Goal: Task Accomplishment & Management: Check status

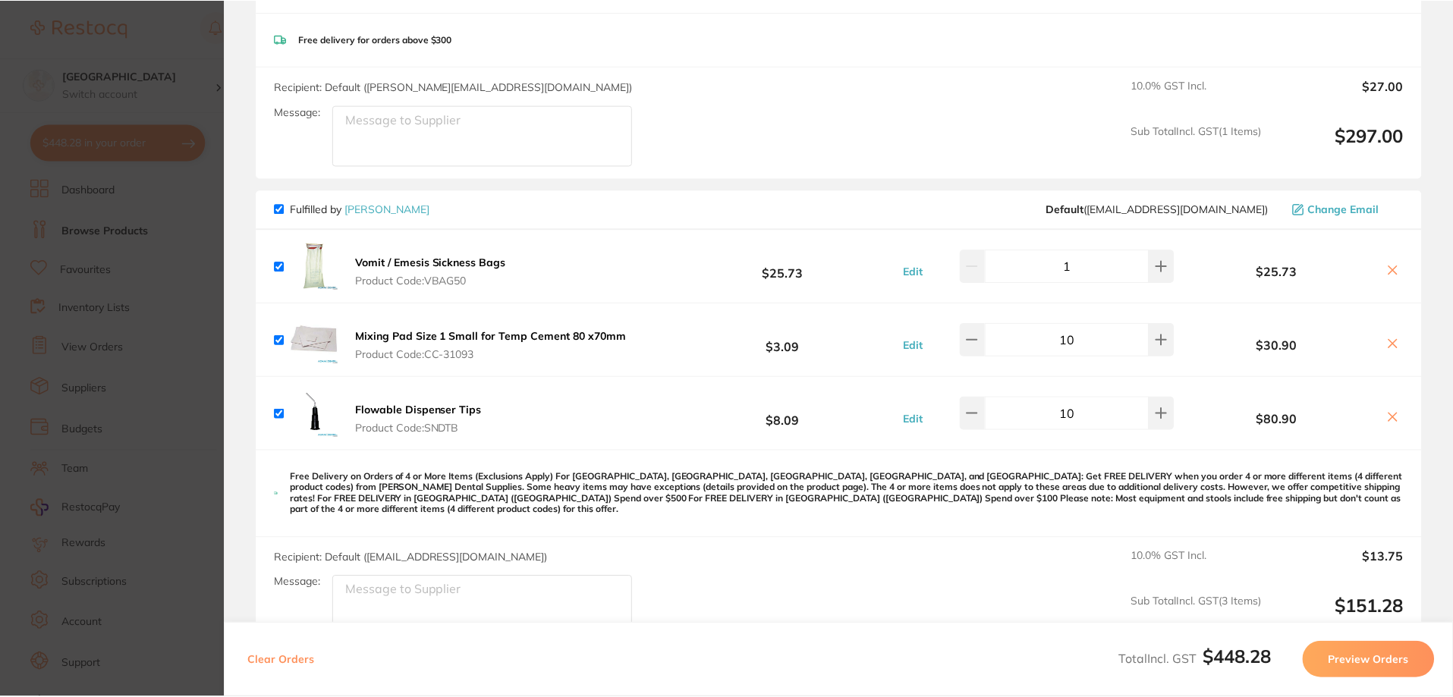
scroll to position [259, 0]
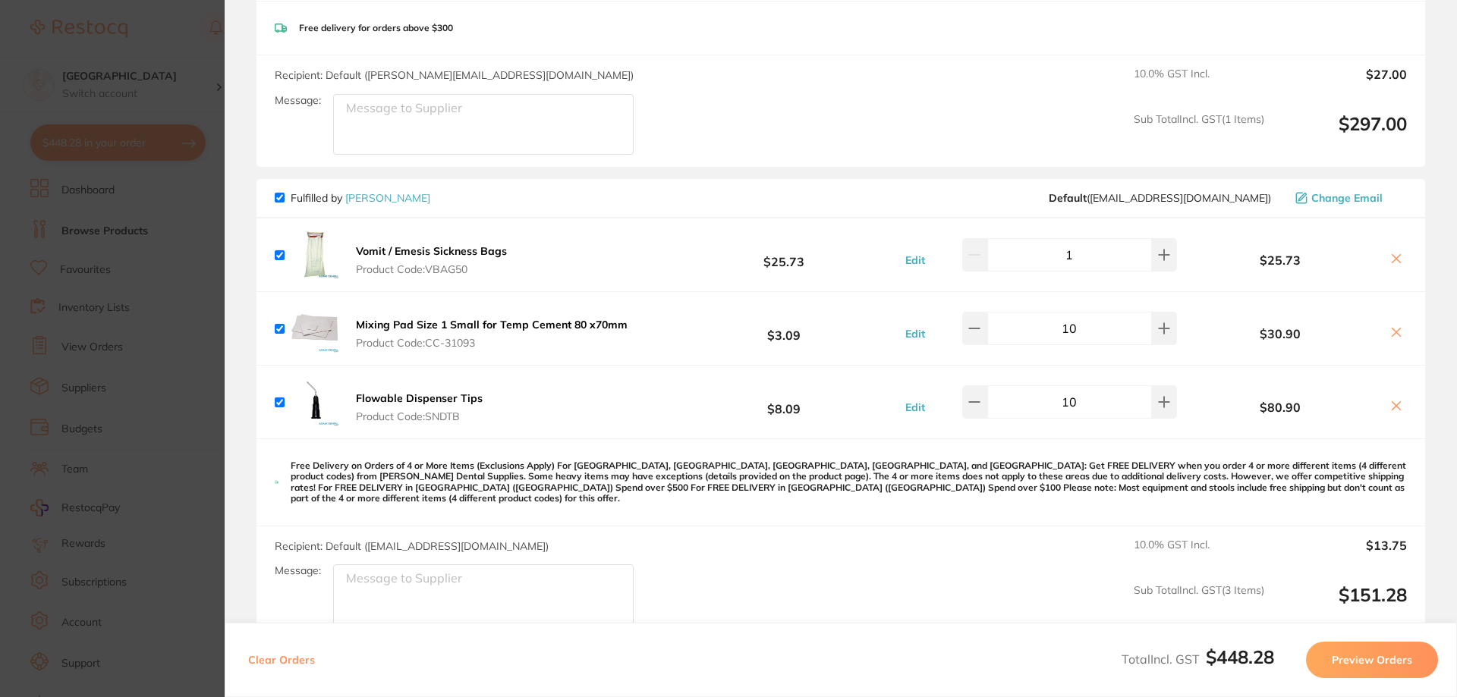
click at [382, 199] on link "[PERSON_NAME]" at bounding box center [387, 198] width 85 height 14
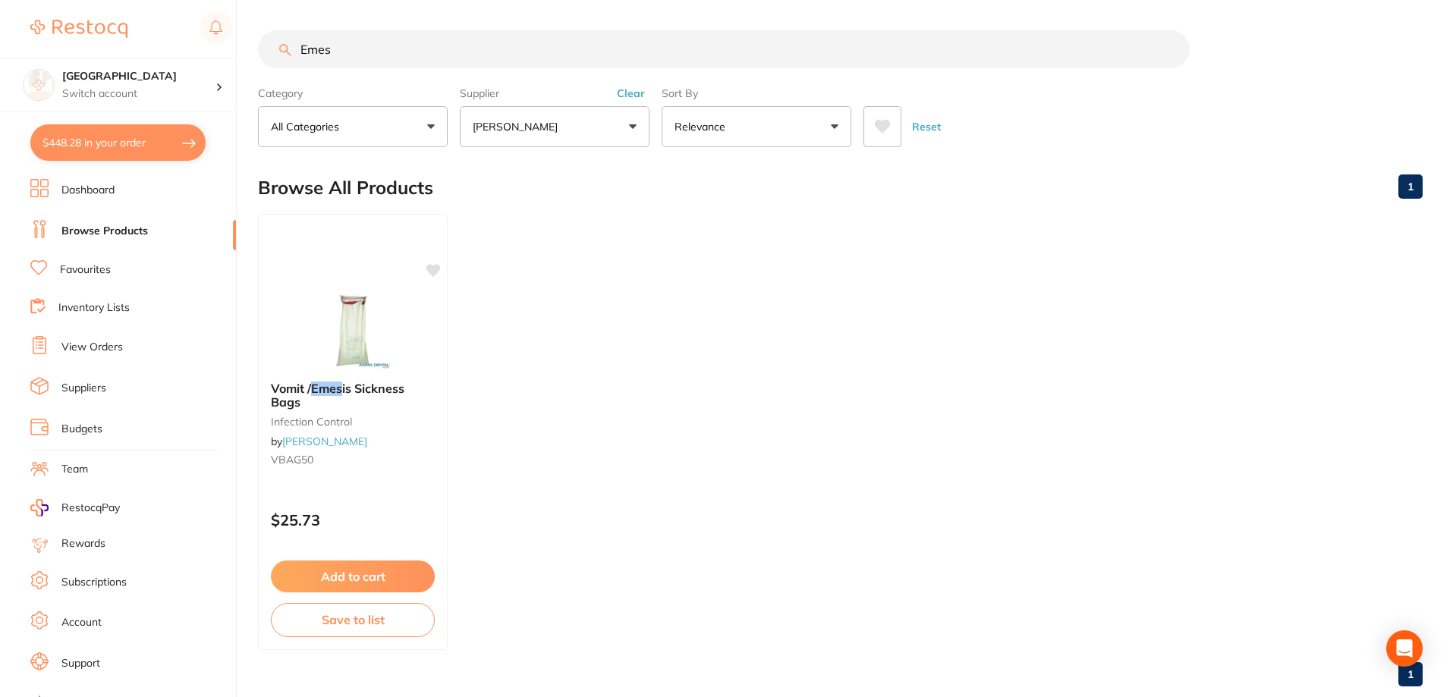
drag, startPoint x: 363, startPoint y: 50, endPoint x: 250, endPoint y: 30, distance: 115.5
click at [248, 42] on div "$448.28 Katoomba Dental Centre Switch account [GEOGRAPHIC_DATA] $448.28 in your…" at bounding box center [726, 348] width 1453 height 697
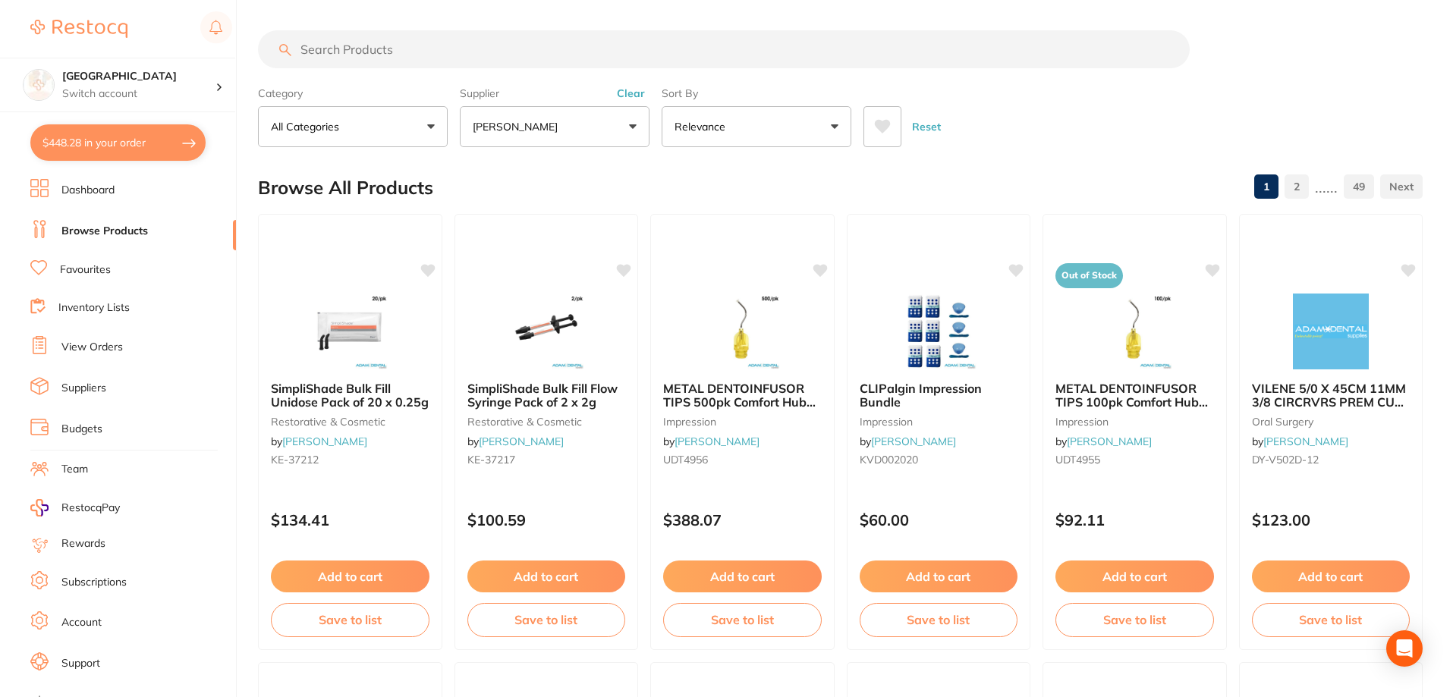
scroll to position [95, 0]
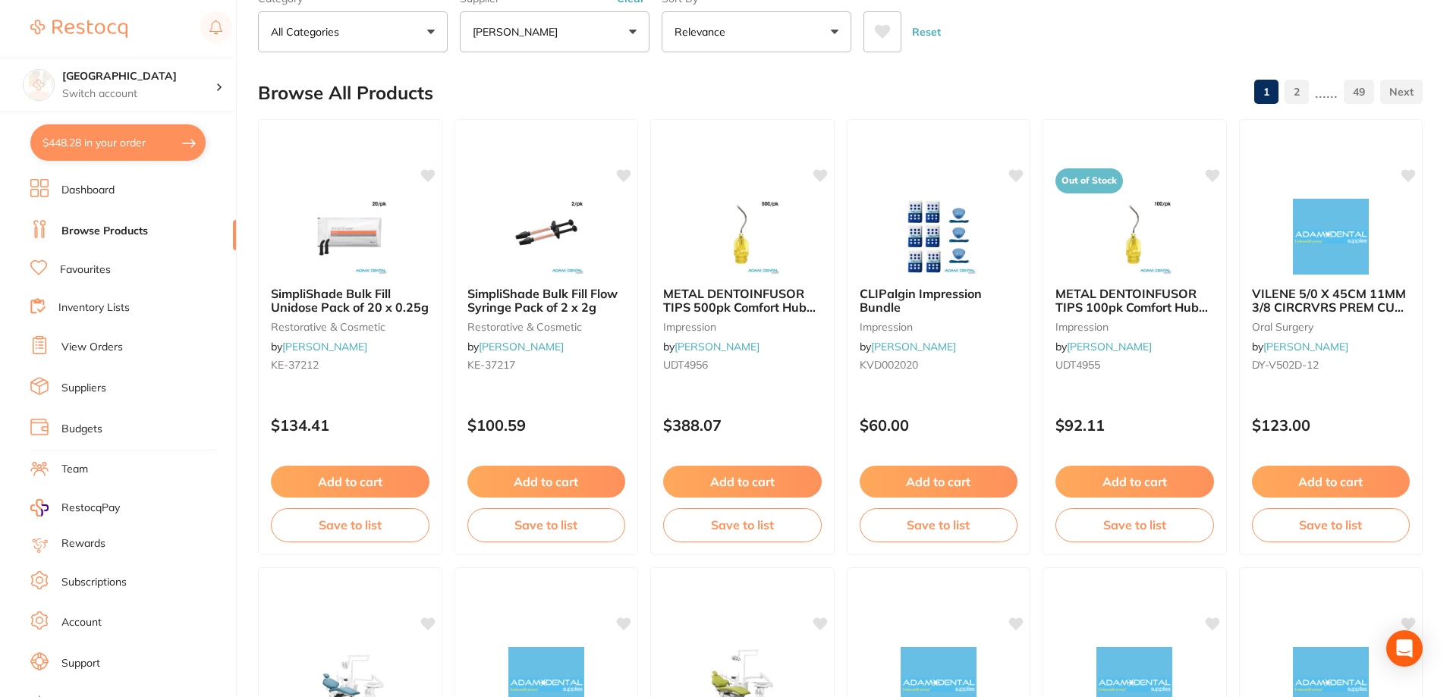
click at [882, 28] on icon at bounding box center [883, 32] width 16 height 14
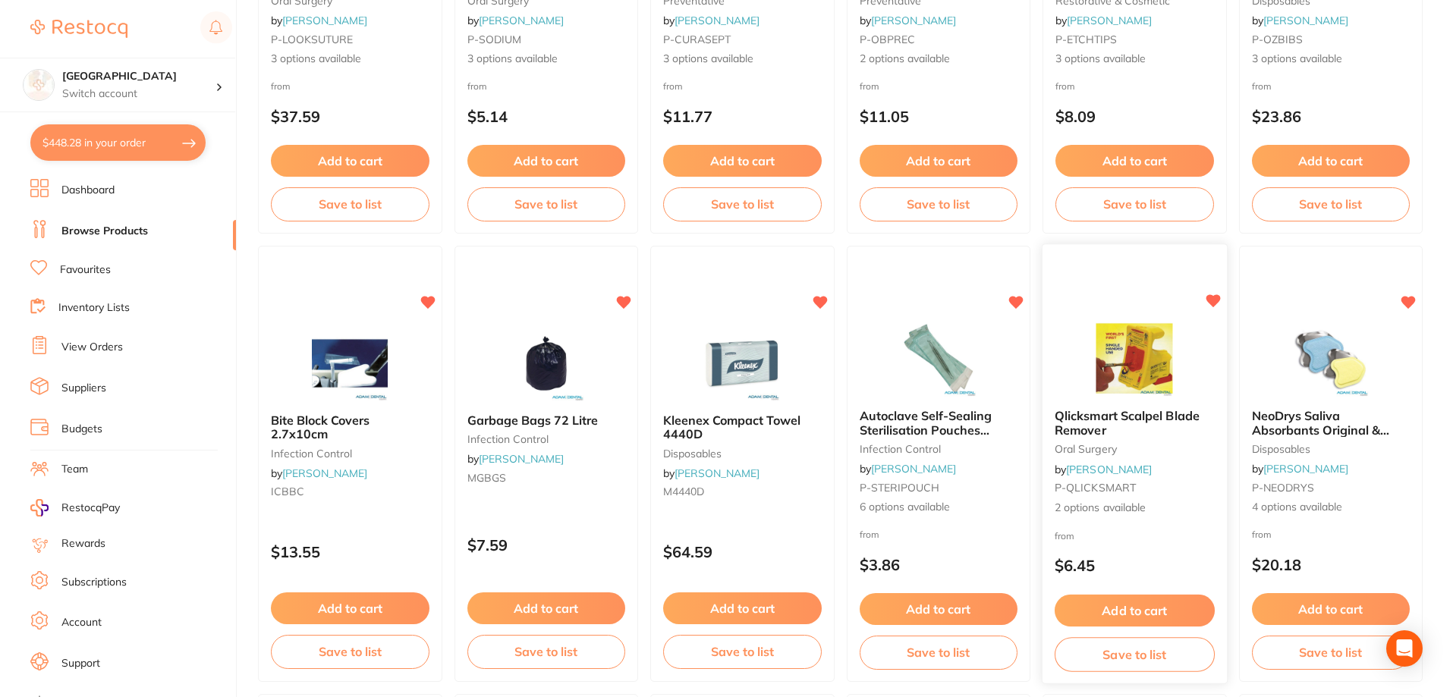
scroll to position [417, 0]
click at [80, 137] on button "$448.28 in your order" at bounding box center [117, 142] width 175 height 36
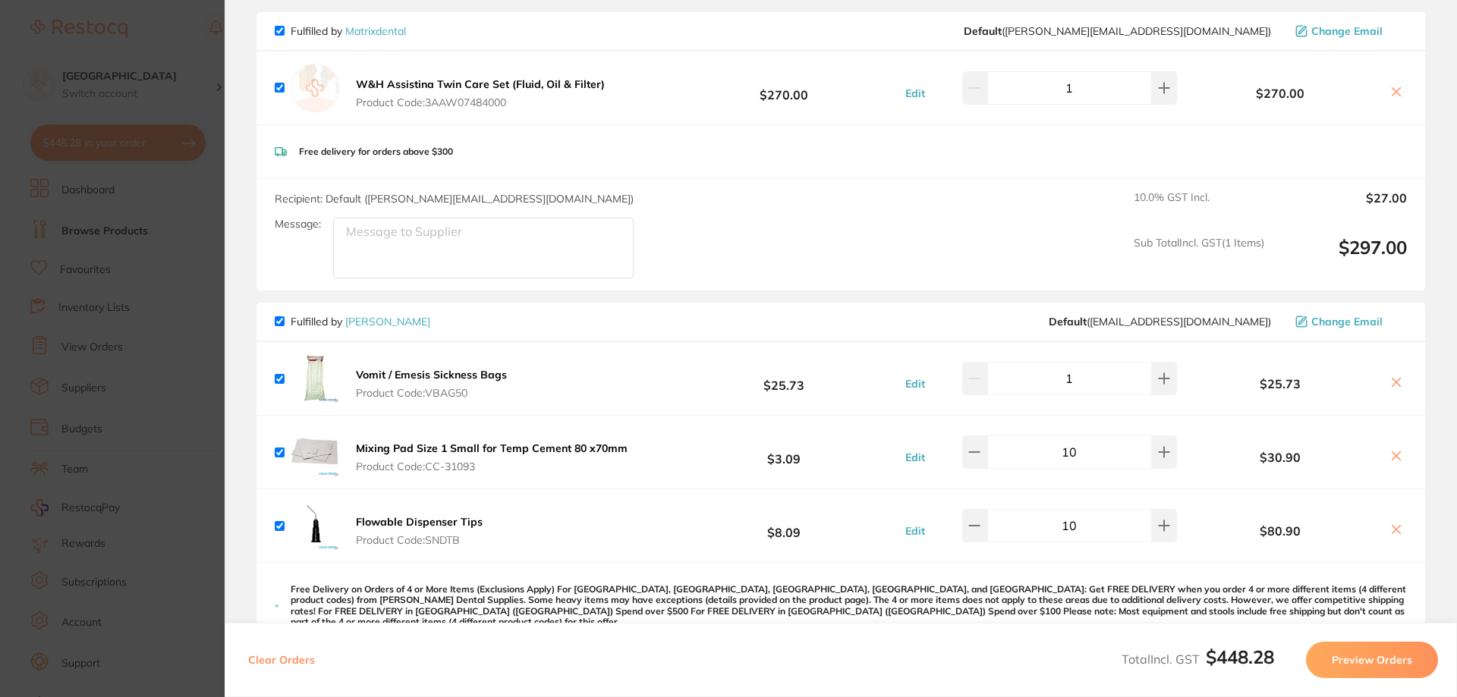
scroll to position [190, 0]
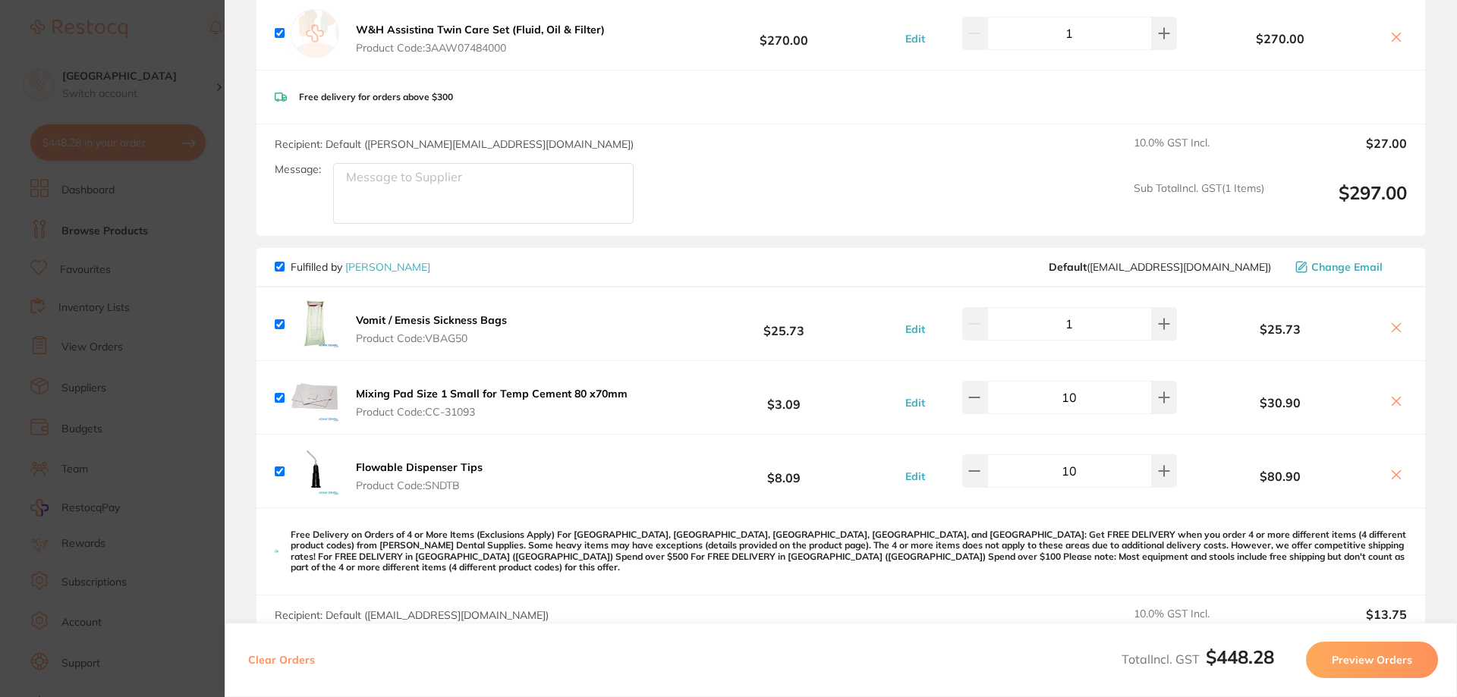
click at [185, 235] on section "Update RRP Set your pre negotiated price for this item. Item Agreed RRP (excl. …" at bounding box center [728, 348] width 1457 height 697
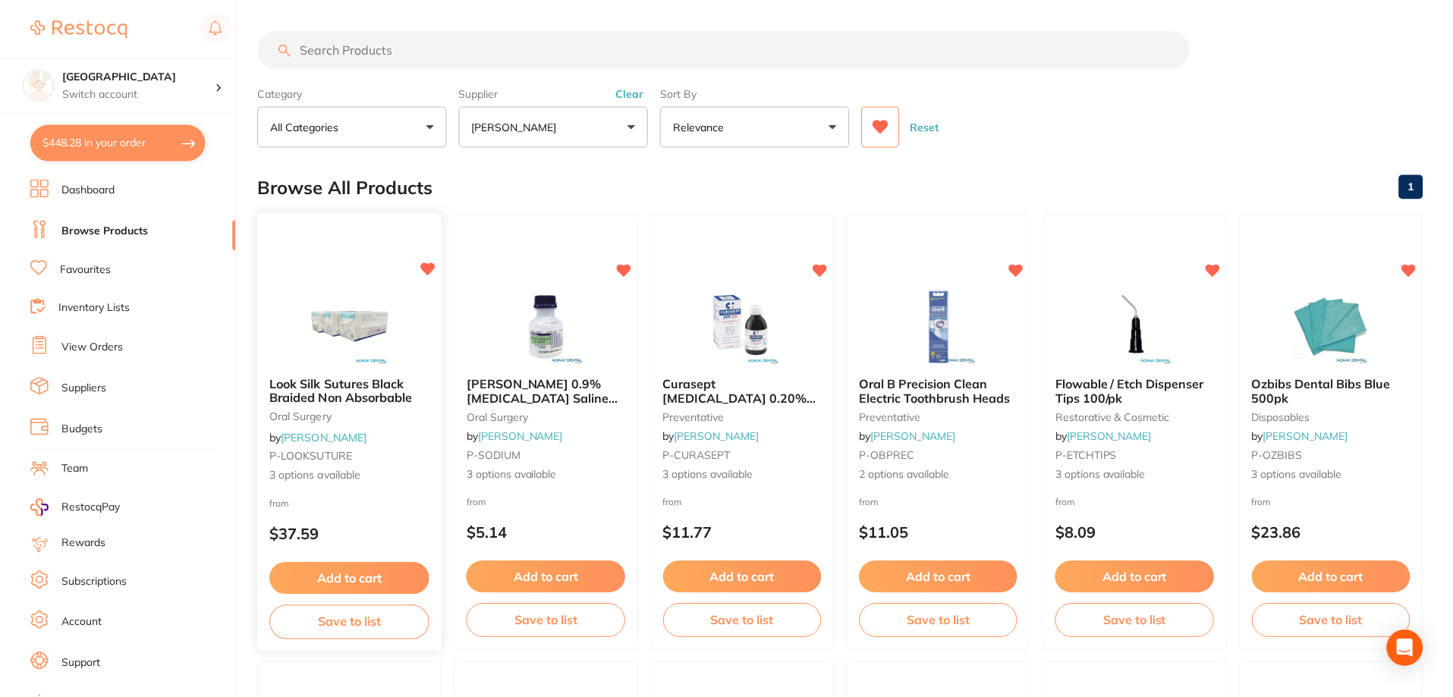
scroll to position [417, 0]
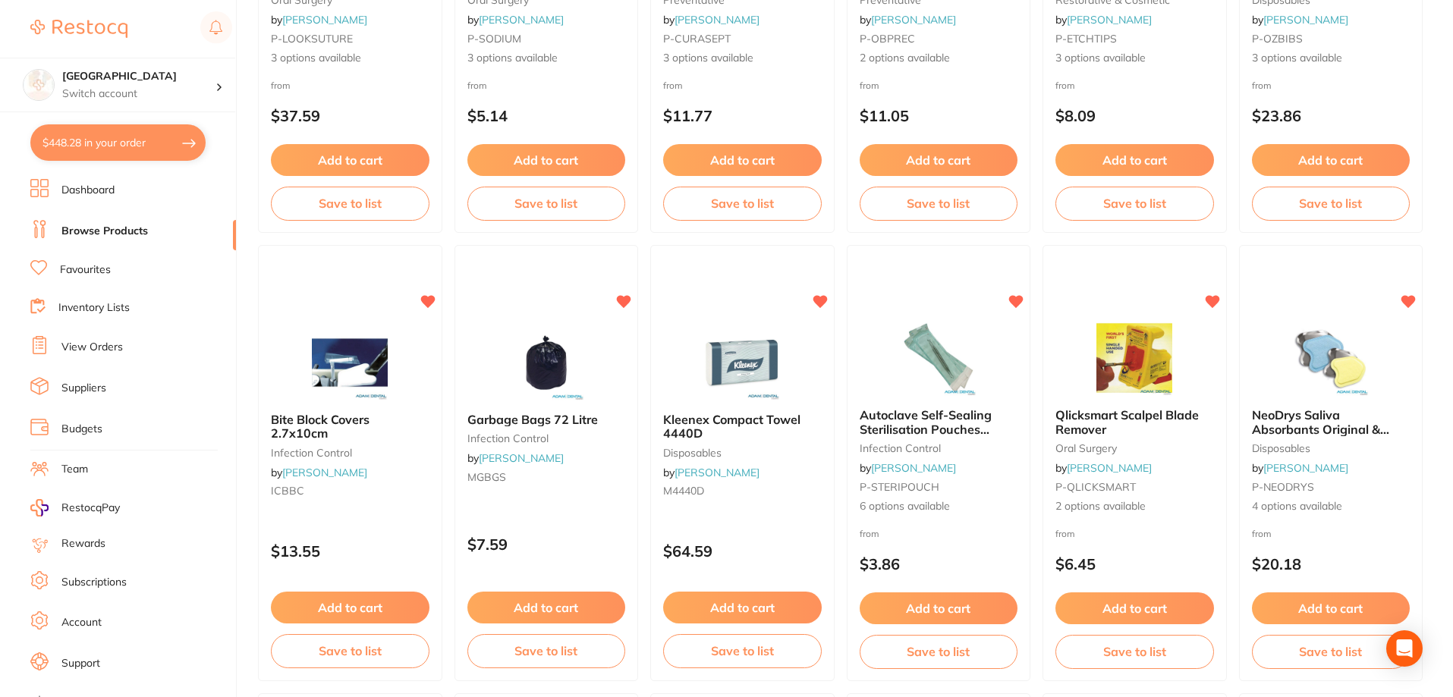
click at [76, 342] on link "View Orders" at bounding box center [91, 347] width 61 height 15
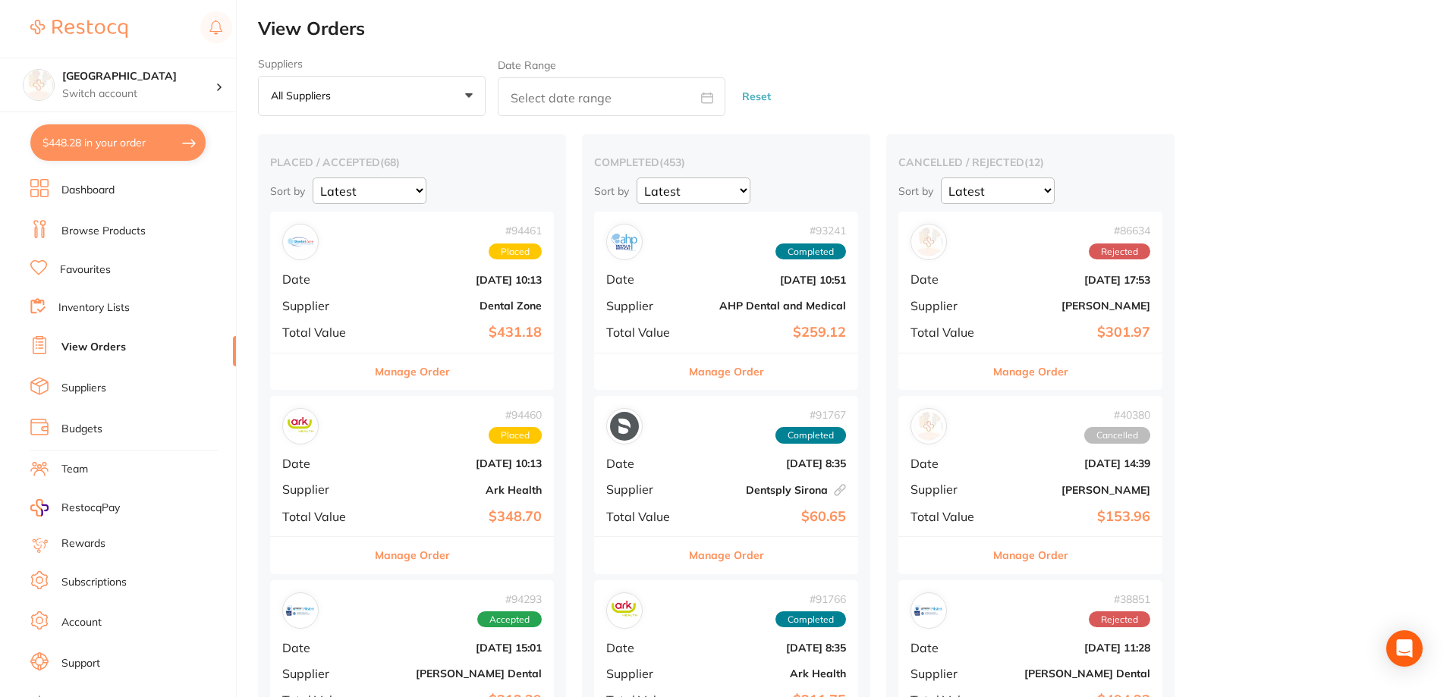
click at [398, 282] on b "[DATE] 10:13" at bounding box center [459, 280] width 165 height 12
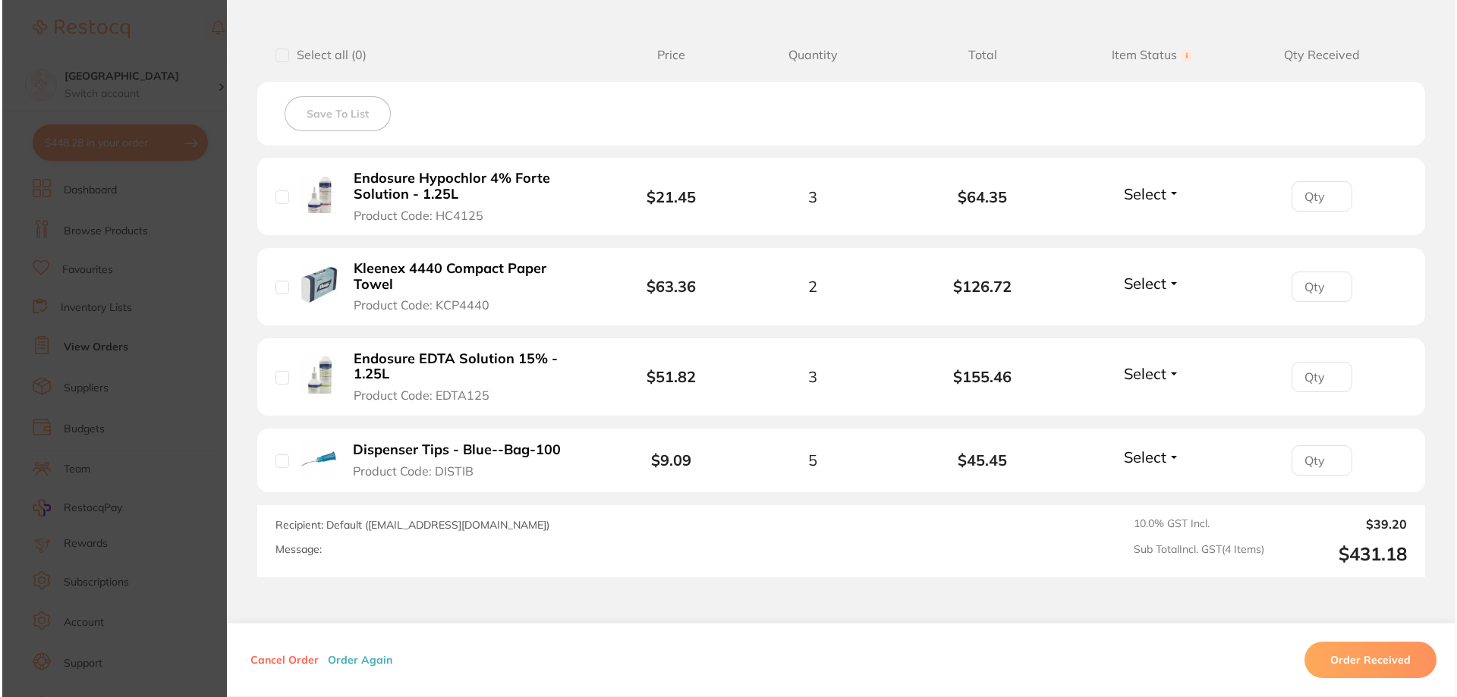
scroll to position [379, 0]
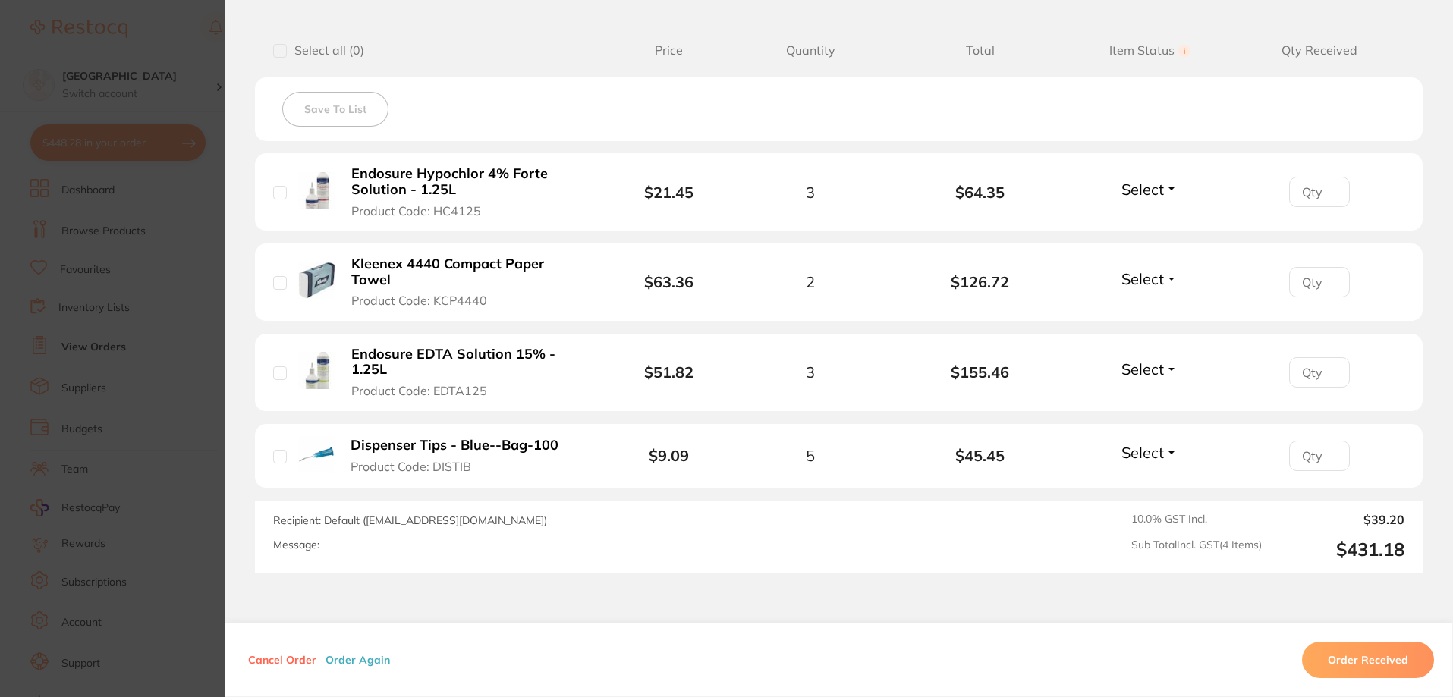
click at [203, 232] on section "Order ID: Restocq- 94461 Order Information Placed Order Order Date [DATE] 10:13…" at bounding box center [726, 348] width 1453 height 697
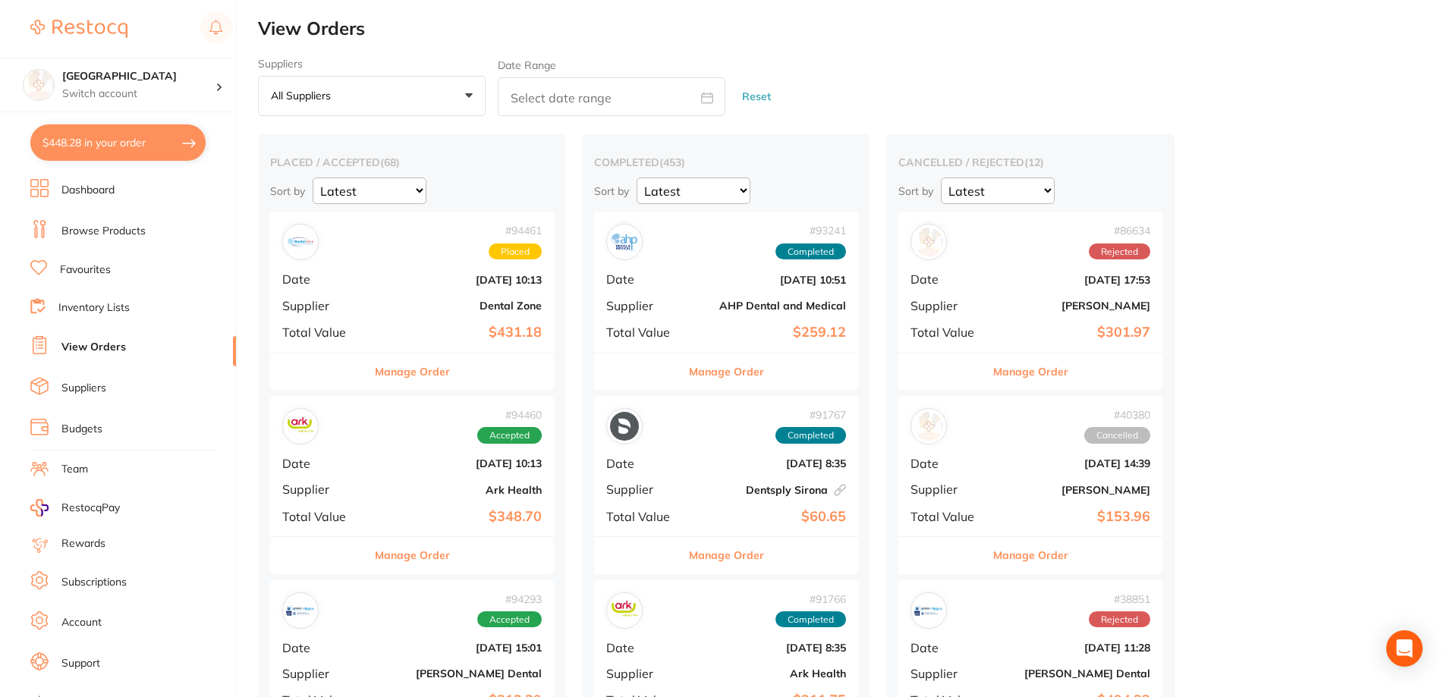
click at [105, 141] on button "$448.28 in your order" at bounding box center [117, 142] width 175 height 36
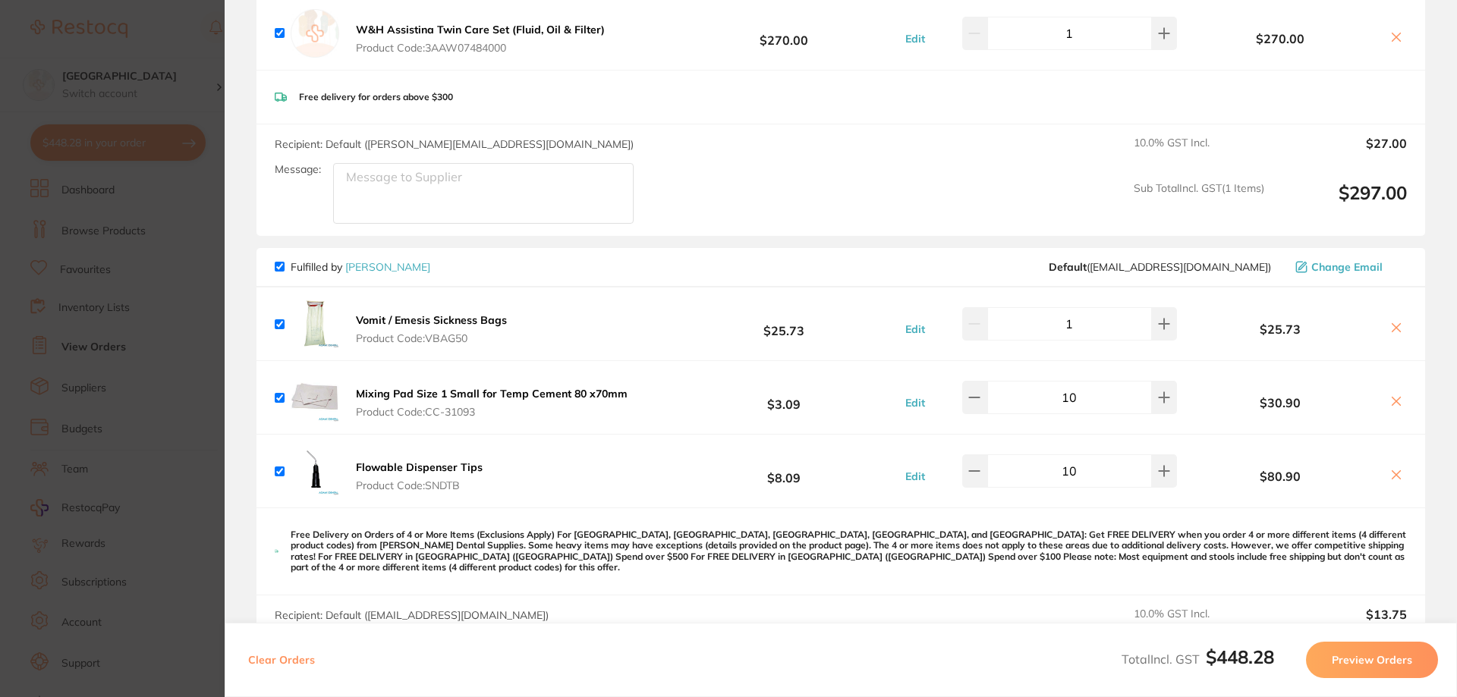
click at [164, 51] on section "Update RRP Set your pre negotiated price for this item. Item Agreed RRP (excl. …" at bounding box center [728, 348] width 1457 height 697
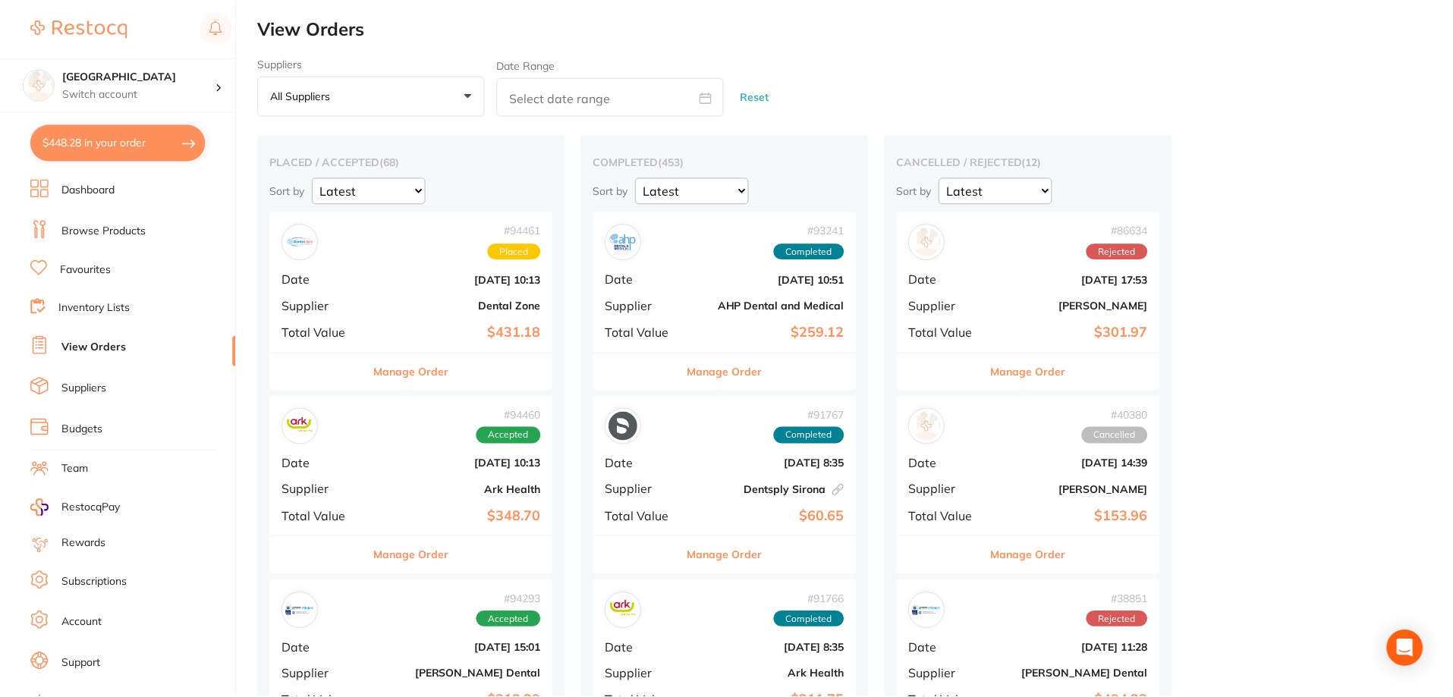
scroll to position [417, 0]
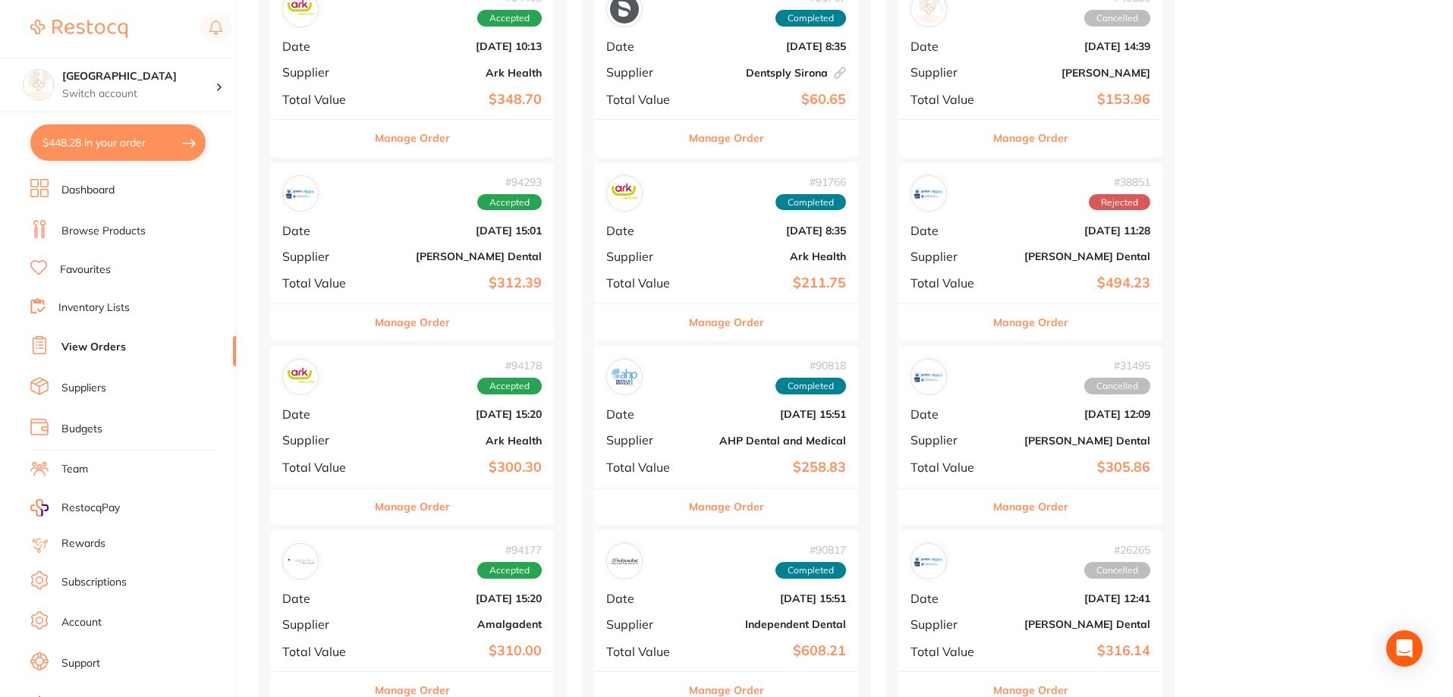
click at [100, 233] on link "Browse Products" at bounding box center [103, 231] width 84 height 15
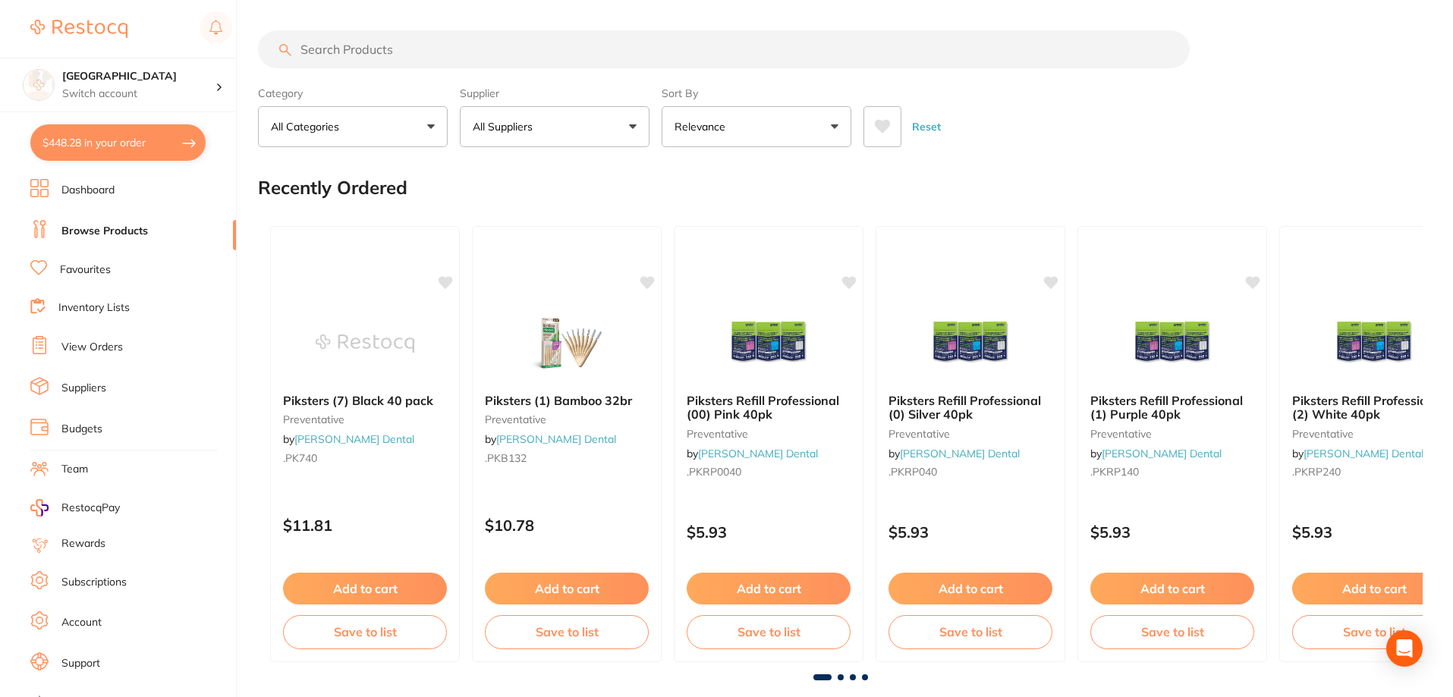
click at [573, 117] on button "All Suppliers" at bounding box center [555, 126] width 190 height 41
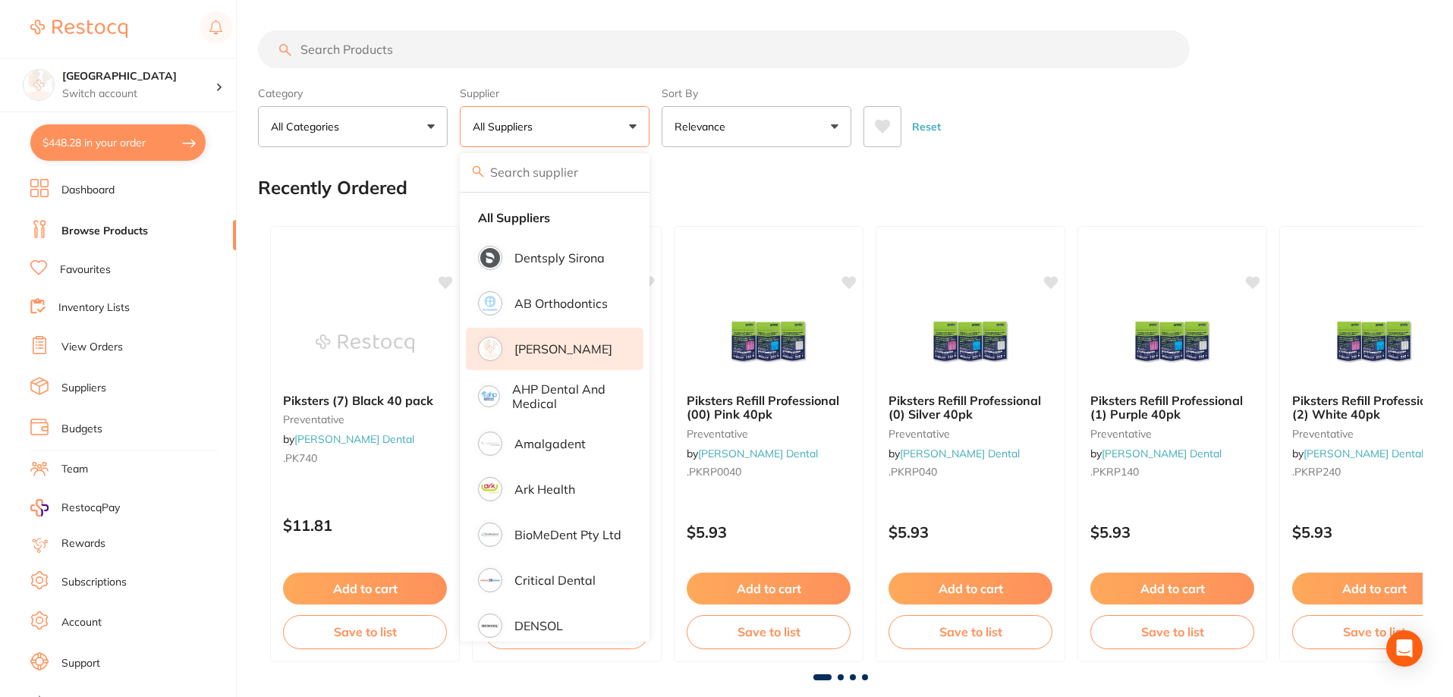
click at [555, 346] on p "[PERSON_NAME]" at bounding box center [563, 349] width 98 height 14
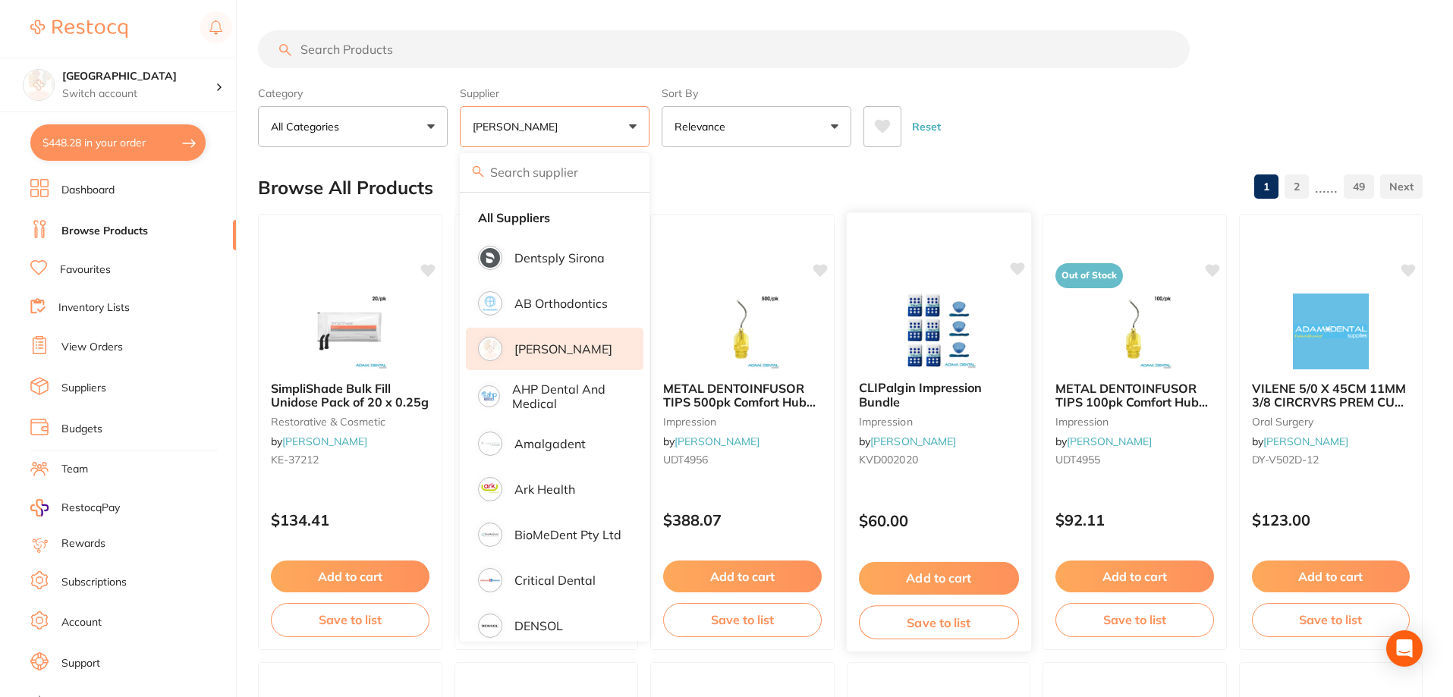
click at [798, 79] on section "Category All Categories All Categories anaesthetic articulating burs crown & br…" at bounding box center [840, 88] width 1165 height 117
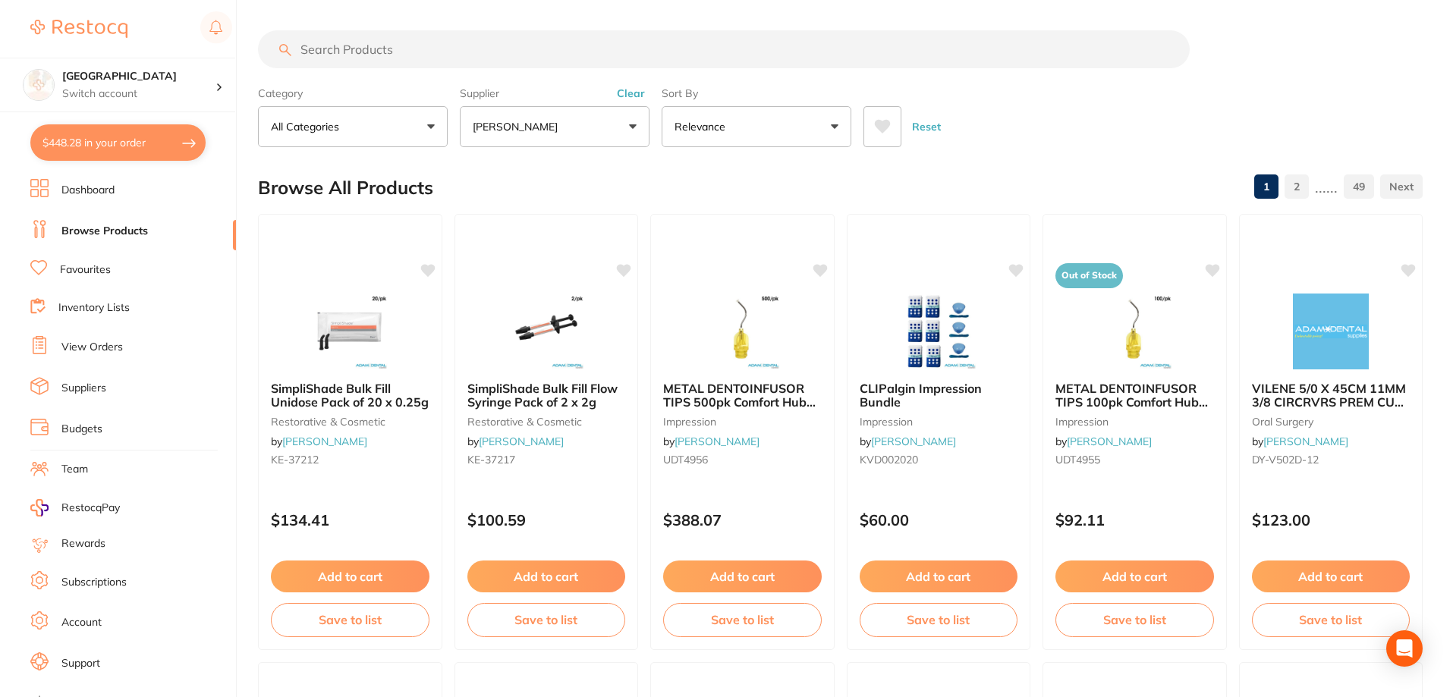
click at [878, 120] on icon at bounding box center [882, 126] width 17 height 15
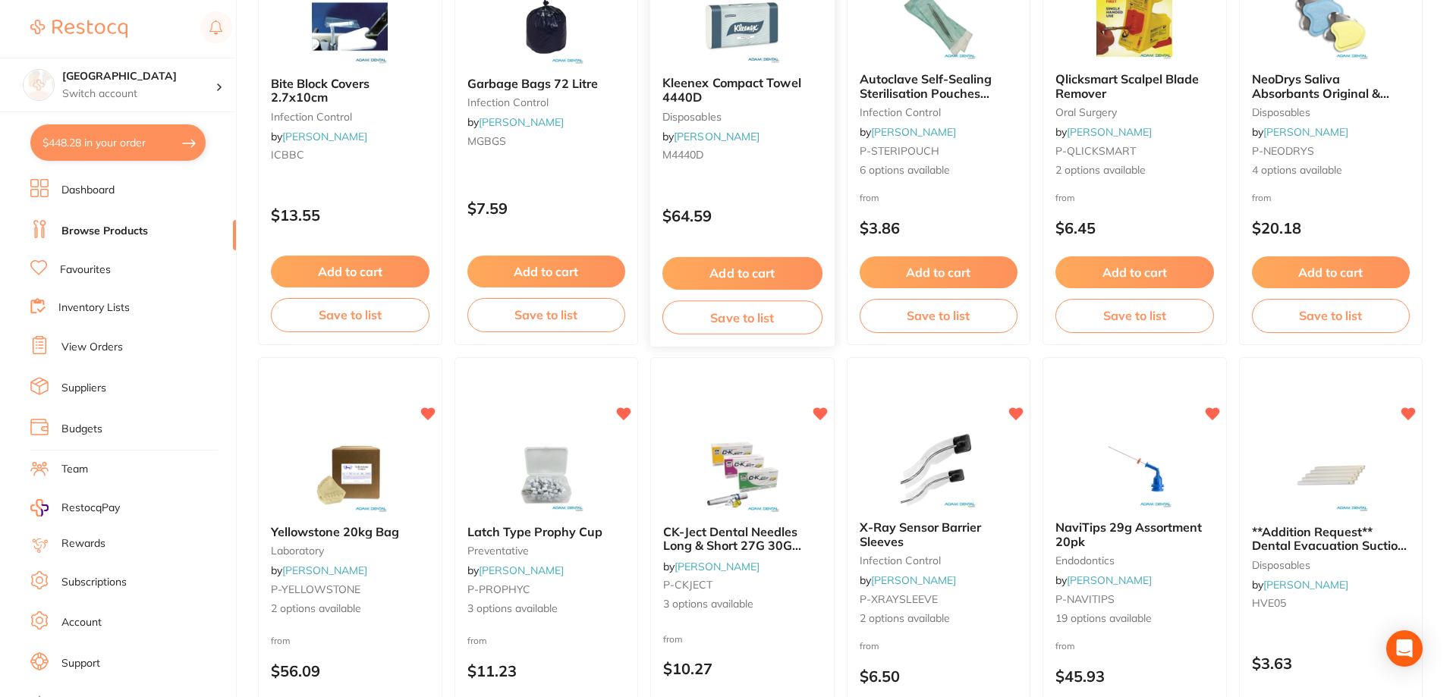
scroll to position [759, 0]
